Goal: Complete application form

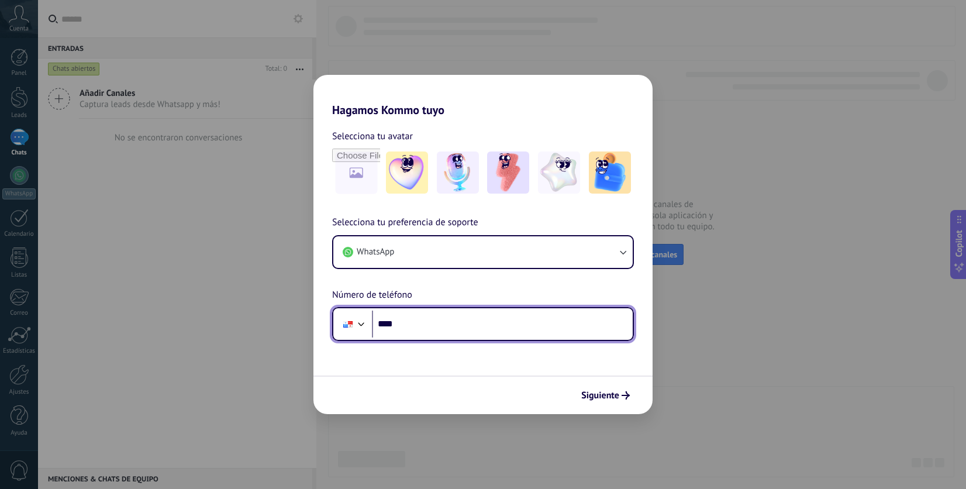
click at [449, 321] on input "****" at bounding box center [502, 324] width 261 height 27
type input "**********"
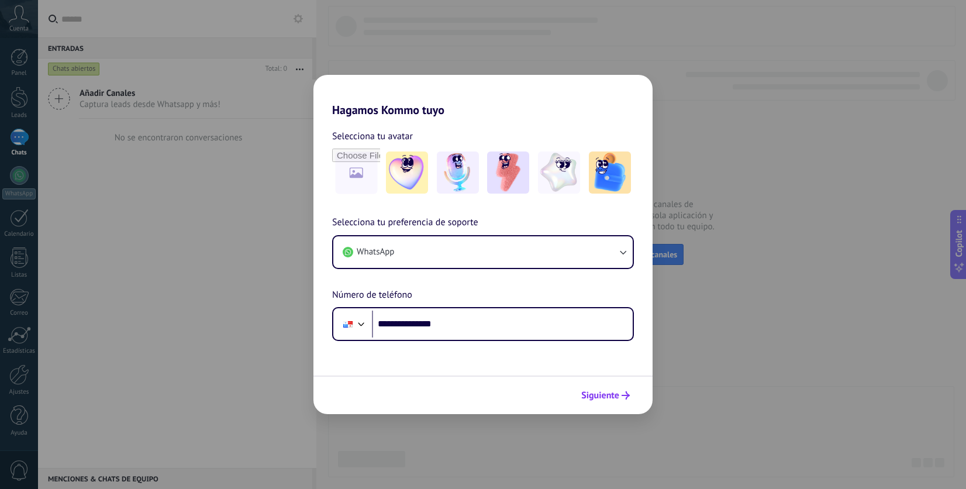
click at [597, 398] on span "Siguiente" at bounding box center [601, 395] width 38 height 8
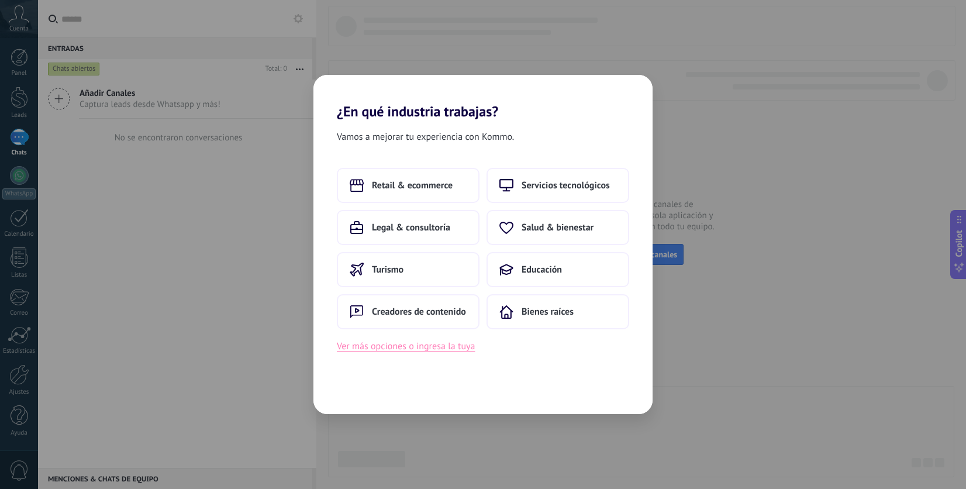
click at [411, 343] on button "Ver más opciones o ingresa la tuya" at bounding box center [406, 346] width 138 height 15
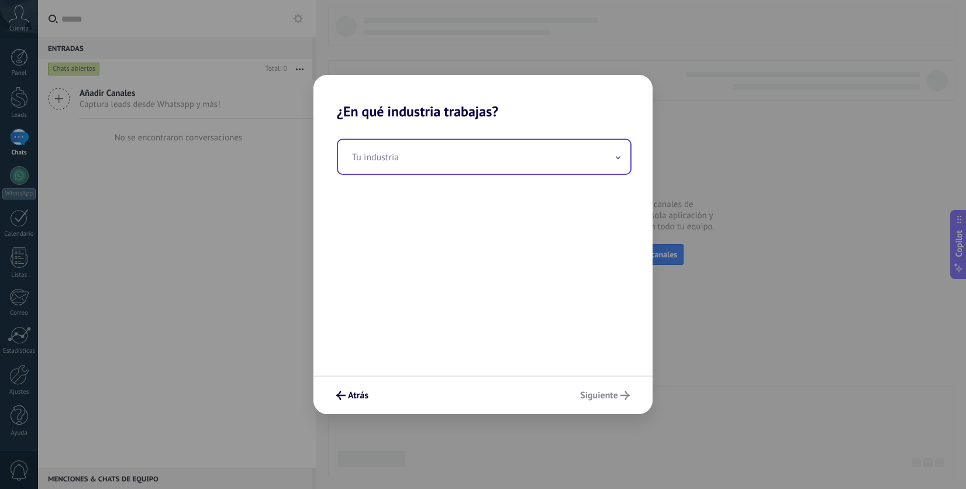
click at [491, 165] on input "text" at bounding box center [484, 157] width 293 height 34
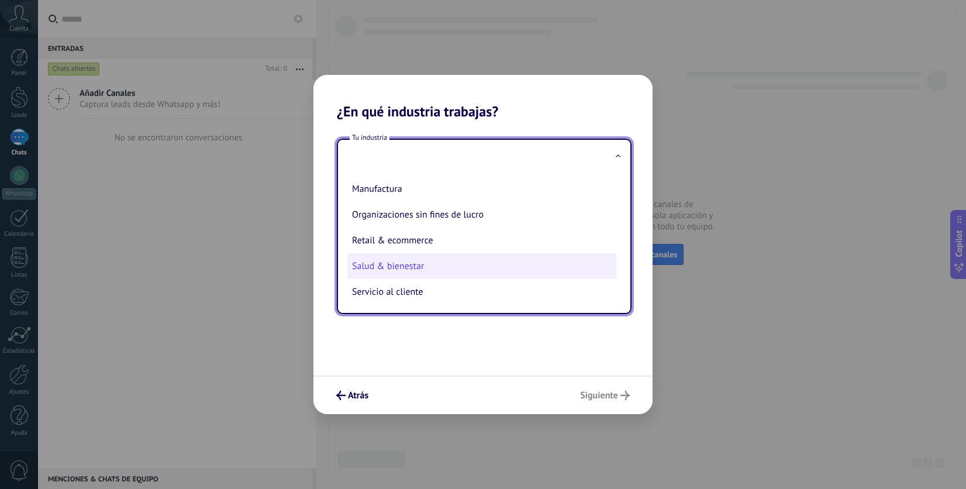
scroll to position [176, 0]
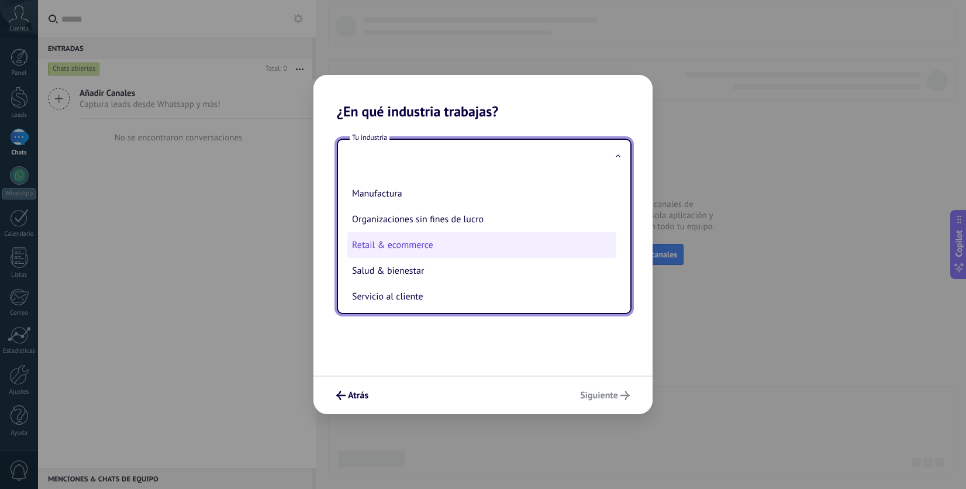
click at [431, 248] on li "Retail & ecommerce" at bounding box center [481, 245] width 269 height 26
type input "**********"
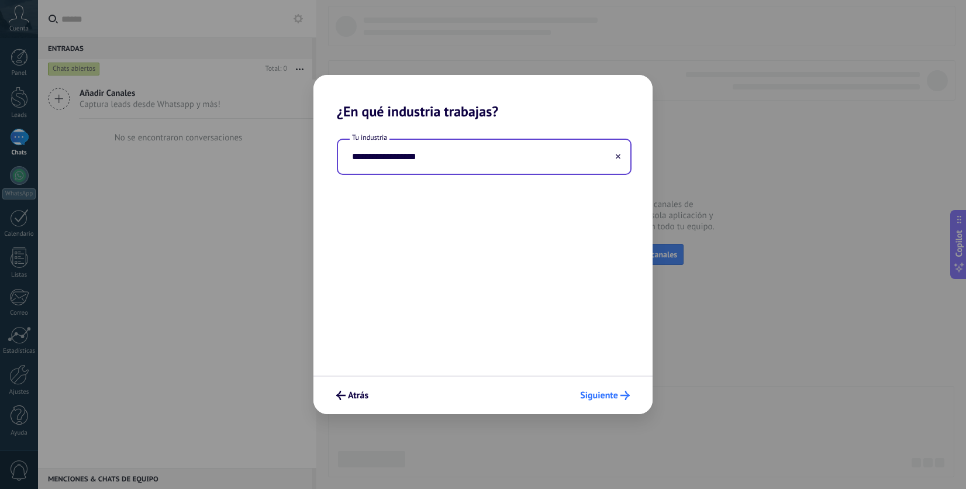
click at [587, 394] on span "Siguiente" at bounding box center [599, 395] width 38 height 8
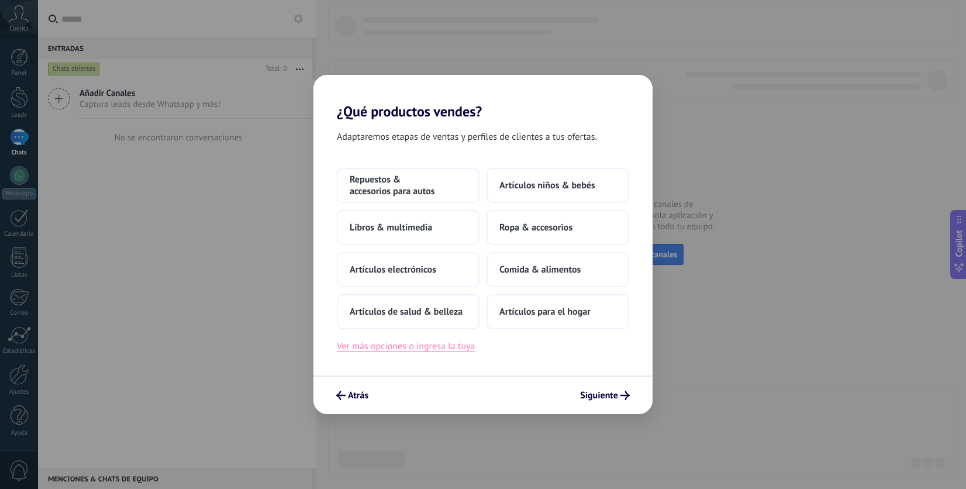
click at [457, 351] on button "Ver más opciones o ingresa la tuya" at bounding box center [406, 346] width 138 height 15
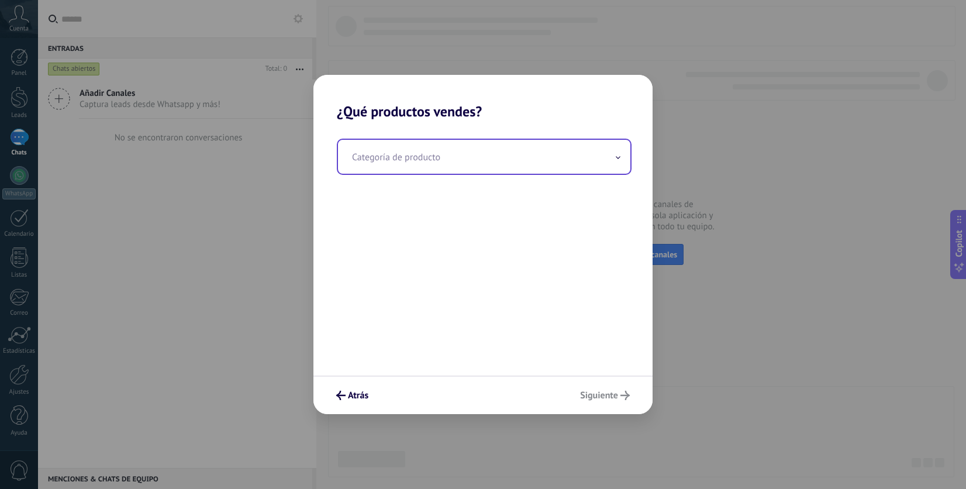
click at [492, 159] on input "text" at bounding box center [484, 157] width 293 height 34
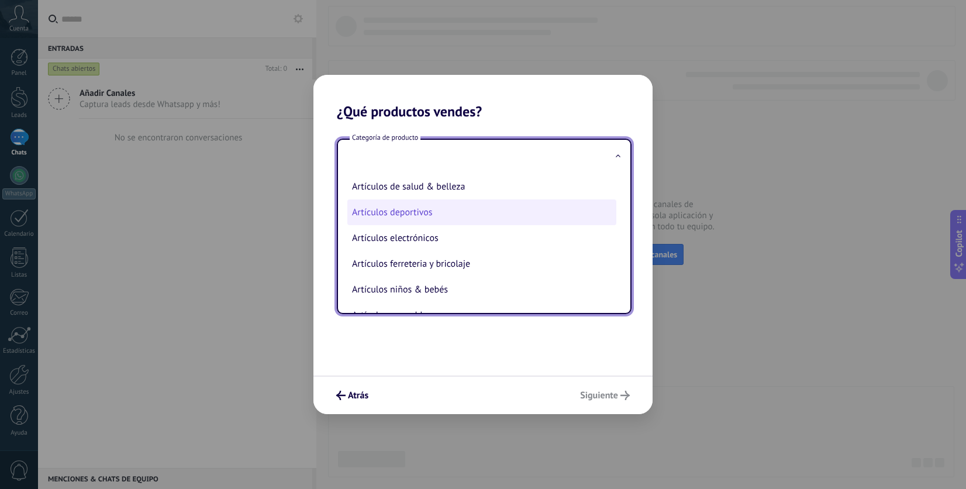
scroll to position [0, 0]
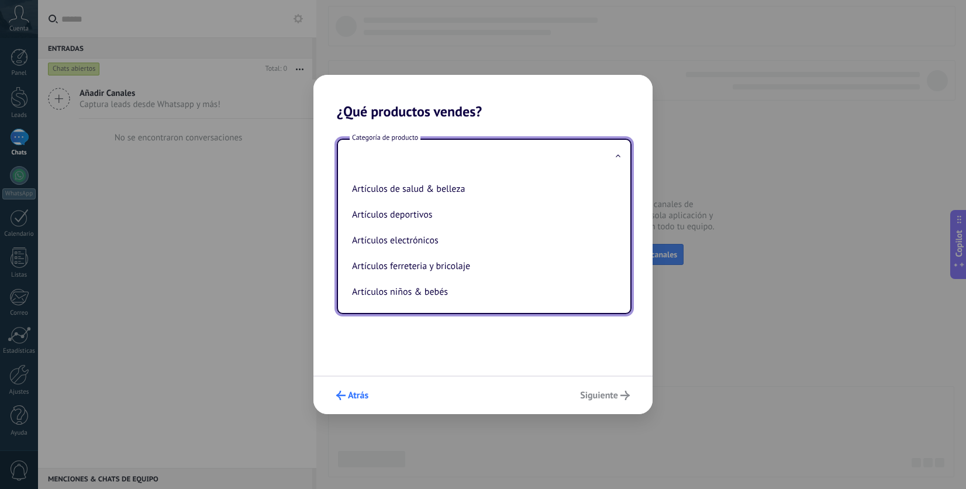
click at [342, 395] on use "submit" at bounding box center [340, 395] width 9 height 9
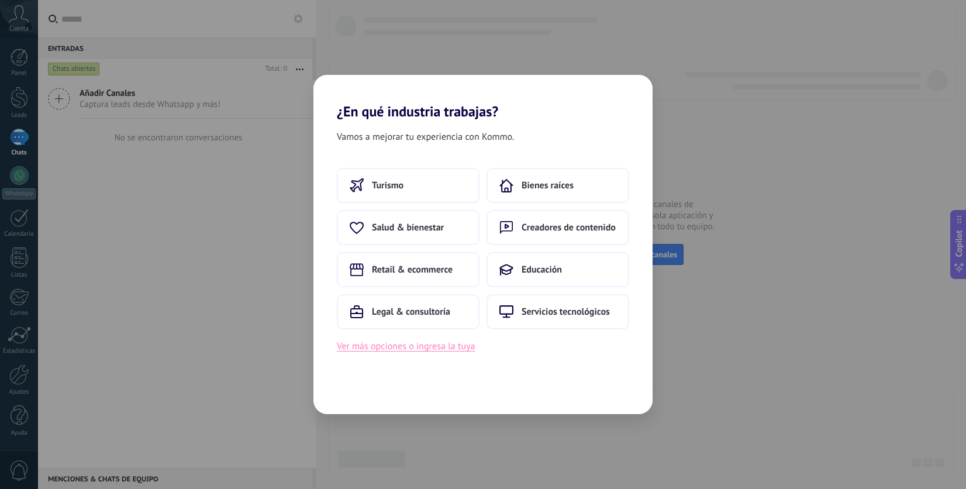
click at [407, 351] on button "Ver más opciones o ingresa la tuya" at bounding box center [406, 346] width 138 height 15
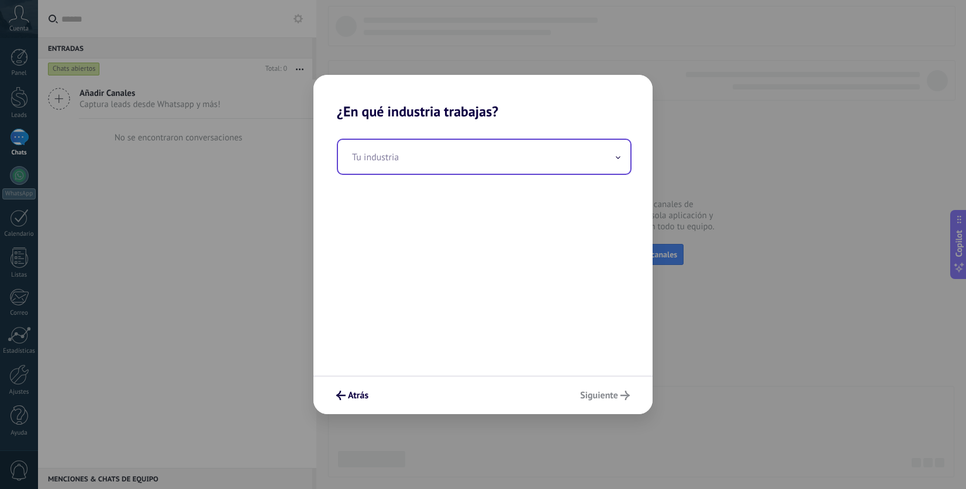
click at [470, 165] on input "text" at bounding box center [484, 157] width 293 height 34
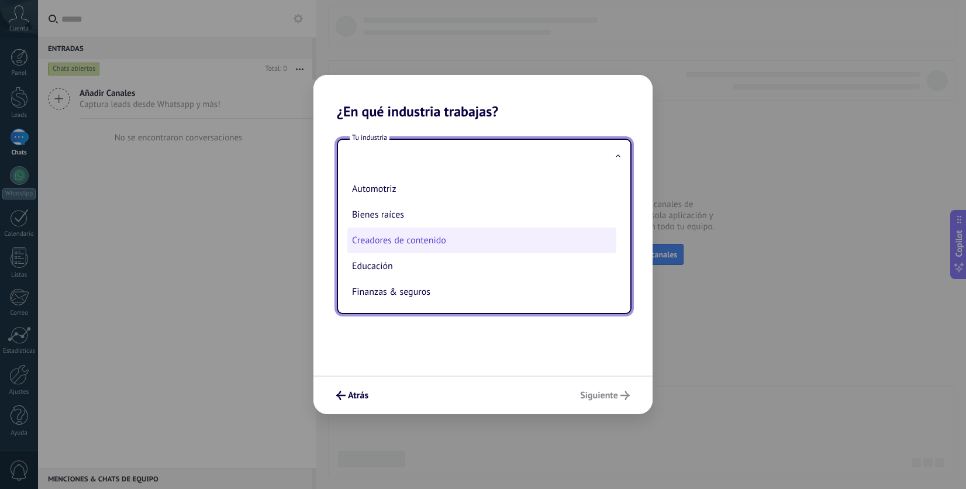
click at [456, 240] on li "Creadores de contenido" at bounding box center [481, 241] width 269 height 26
type input "**********"
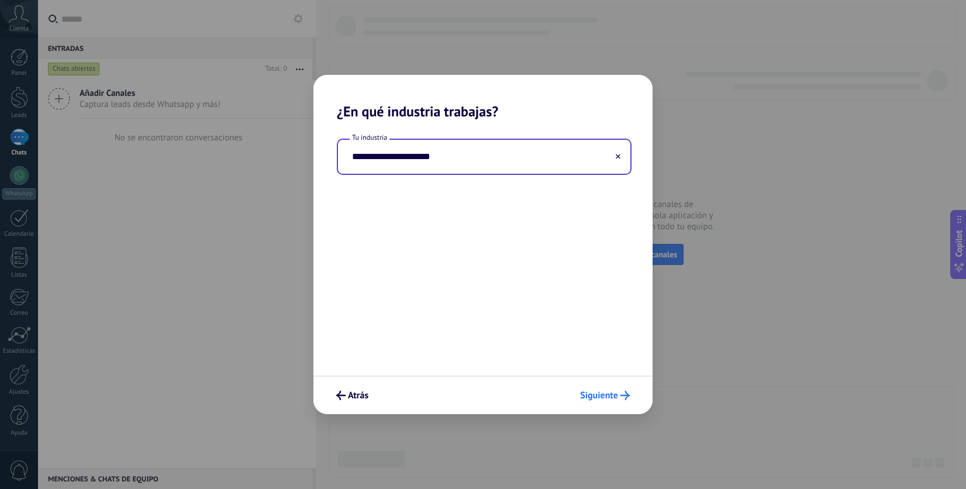
click at [620, 389] on button "Siguiente" at bounding box center [605, 396] width 60 height 20
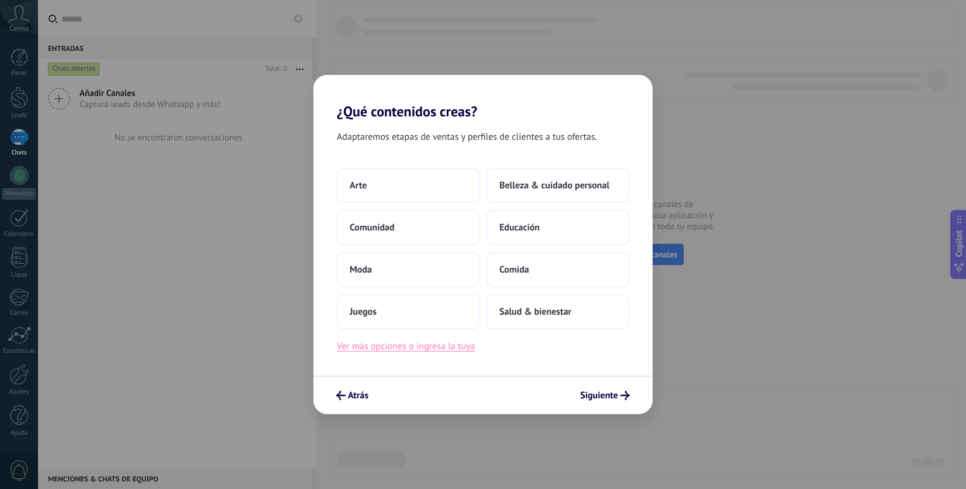
click at [424, 345] on button "Ver más opciones o ingresa la tuya" at bounding box center [406, 346] width 138 height 15
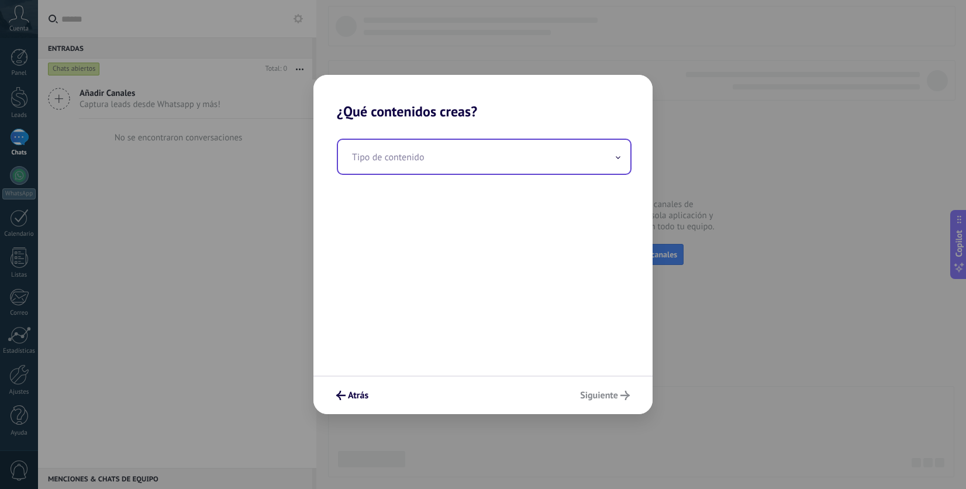
click at [448, 160] on input "text" at bounding box center [484, 157] width 293 height 34
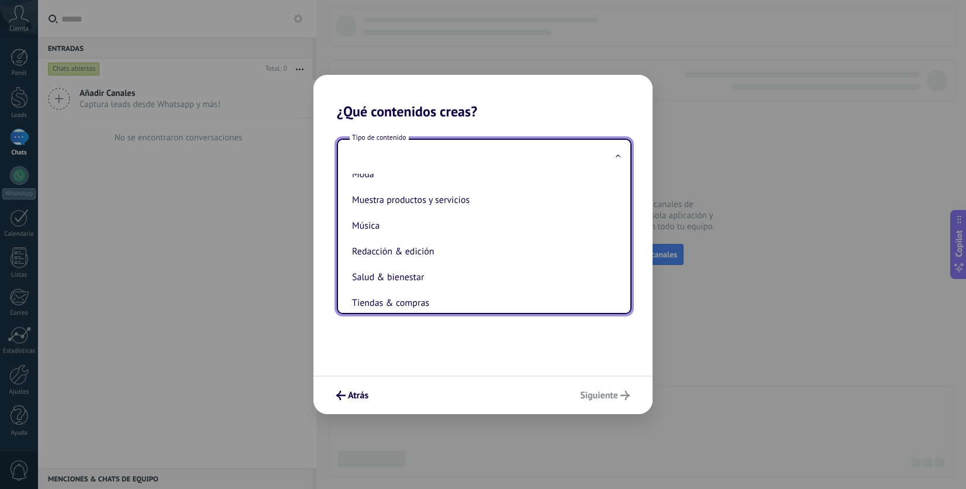
scroll to position [234, 0]
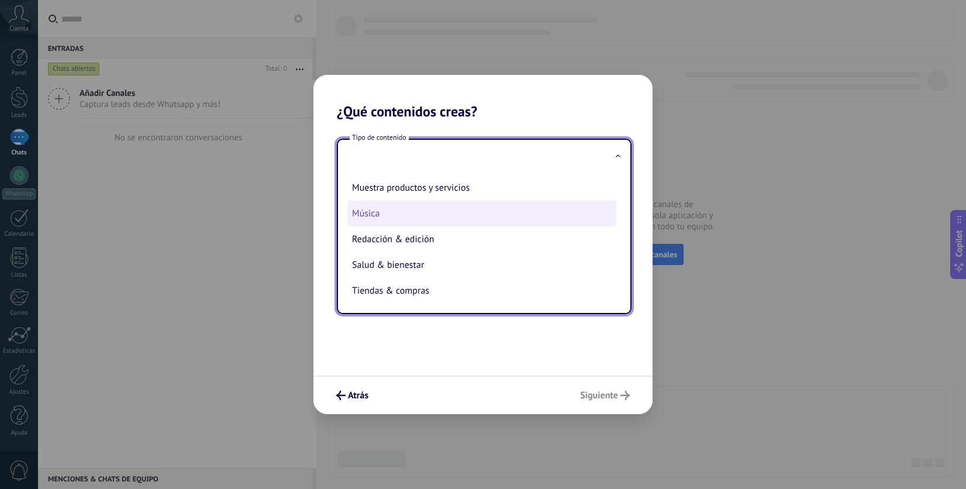
click at [418, 221] on li "Música" at bounding box center [481, 214] width 269 height 26
type input "******"
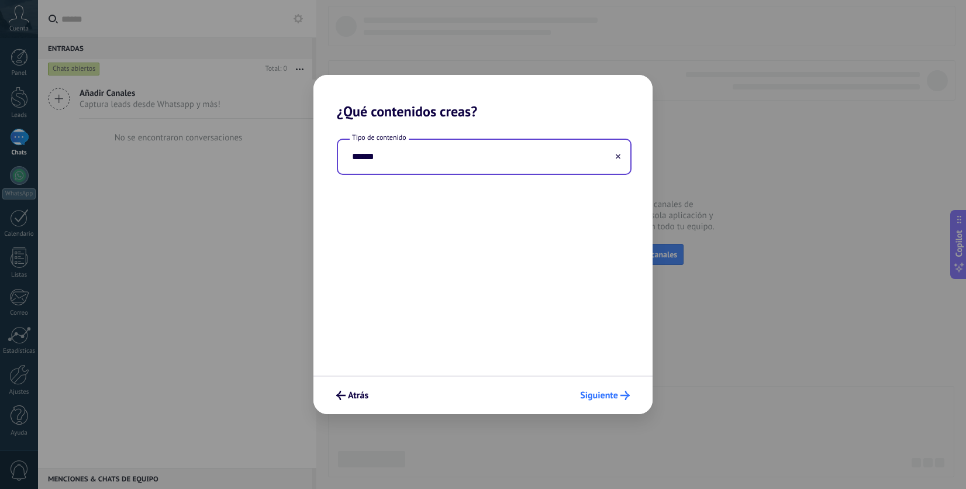
click at [595, 400] on span "Siguiente" at bounding box center [599, 395] width 38 height 8
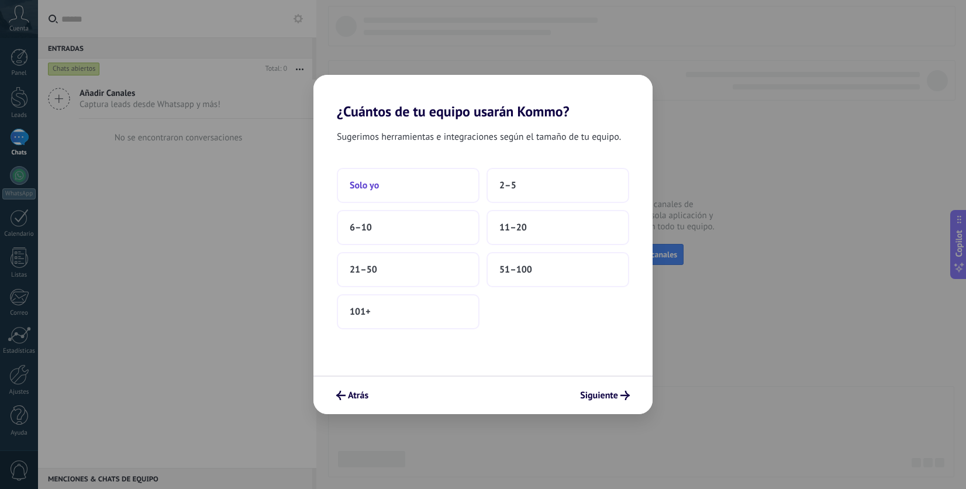
click at [376, 185] on span "Solo yo" at bounding box center [364, 186] width 29 height 12
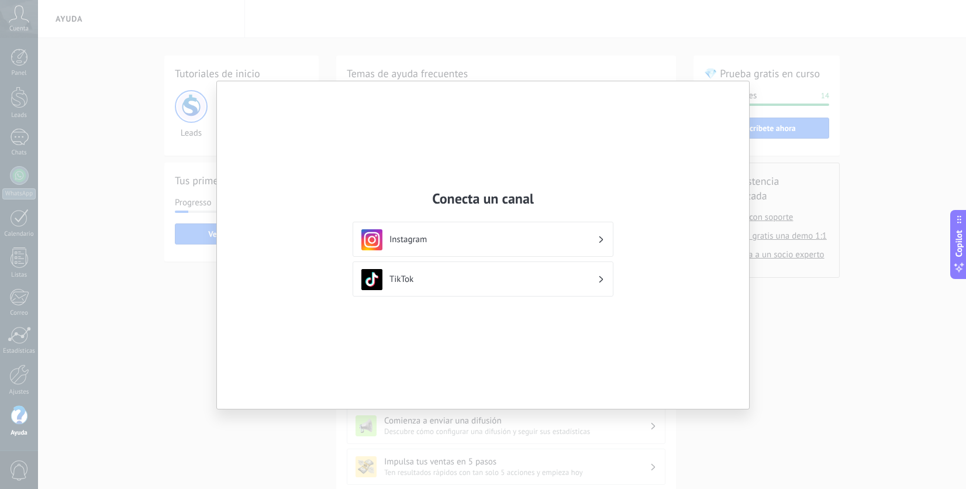
click at [517, 240] on h3 "Instagram" at bounding box center [494, 239] width 208 height 11
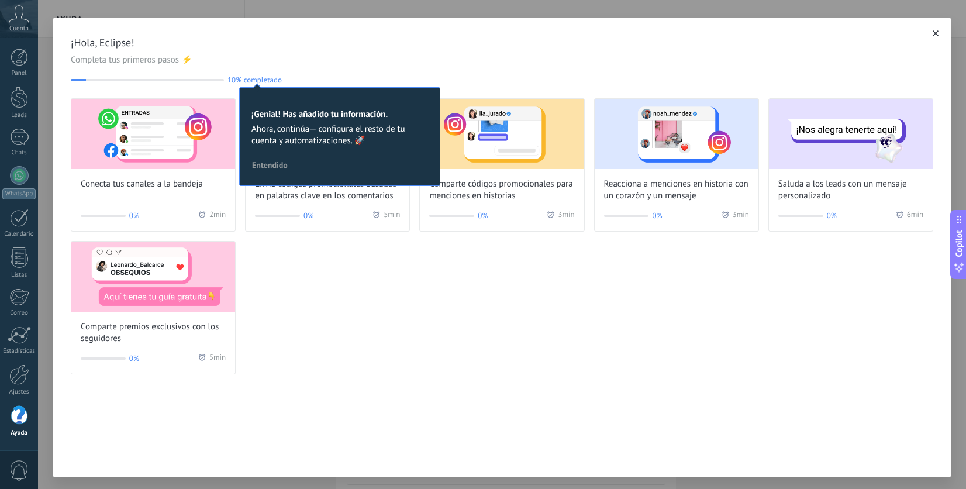
click at [247, 51] on div "¡Hola, Eclipse! Completa tus primeros pasos ⚡ 10% completado 10 ¡Genial! Has añ…" at bounding box center [502, 60] width 863 height 49
click at [274, 162] on span "Entendido" at bounding box center [270, 165] width 36 height 8
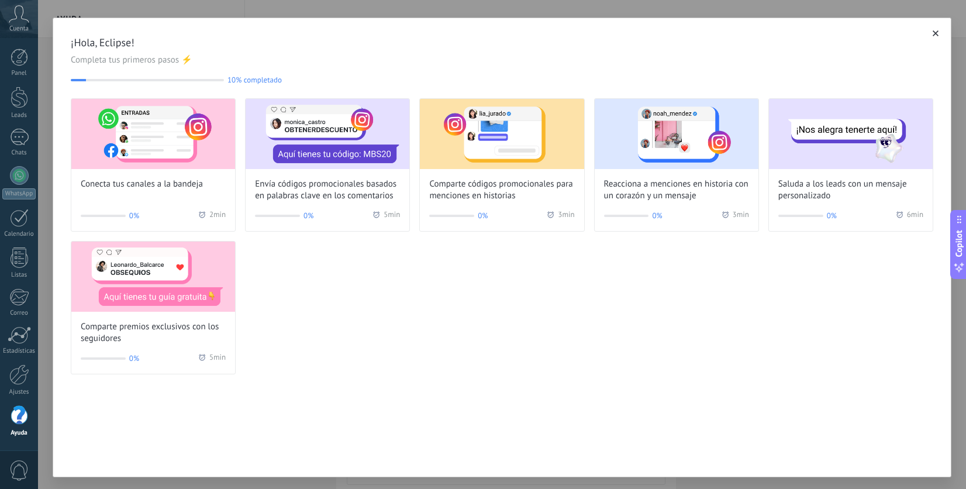
click at [140, 132] on img at bounding box center [153, 134] width 164 height 70
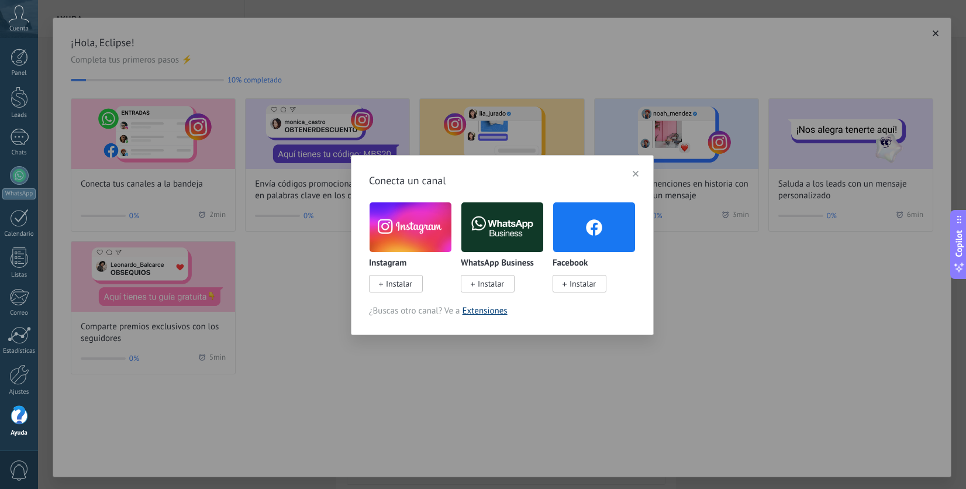
click at [477, 309] on link "Extensiones" at bounding box center [485, 310] width 45 height 11
